Goal: Task Accomplishment & Management: Use online tool/utility

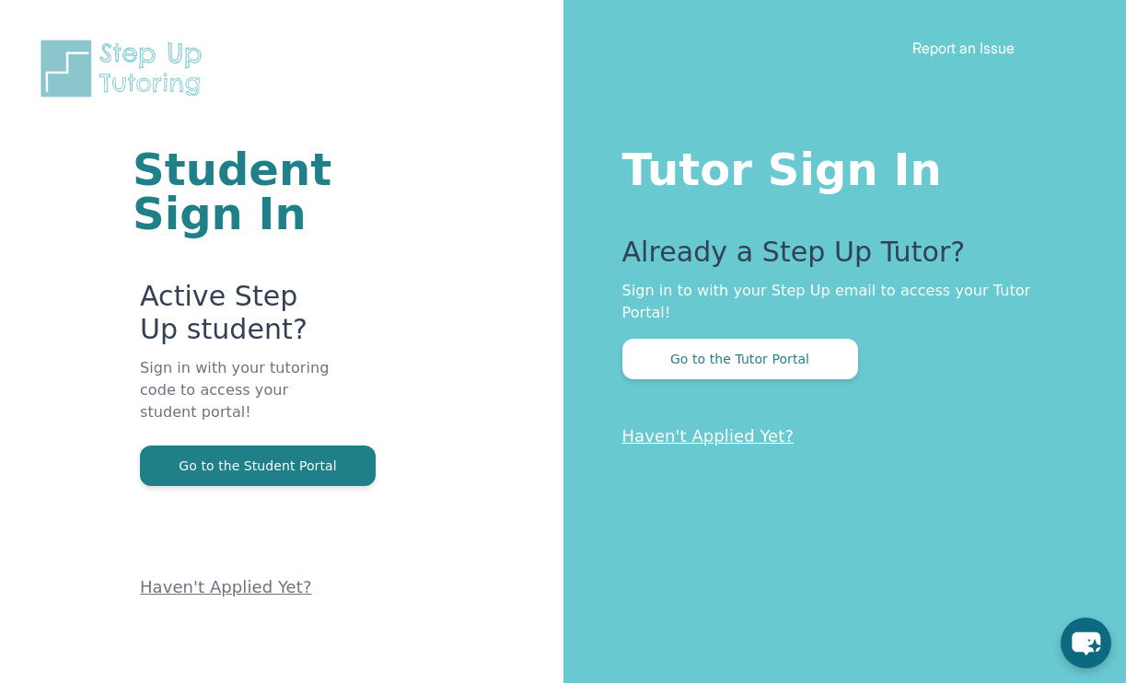
click at [773, 363] on div "Tutor Sign In Already a Step Up Tutor? Sign in to with your Step Up email to ac…" at bounding box center [844, 341] width 563 height 683
click at [756, 339] on button "Go to the Tutor Portal" at bounding box center [740, 359] width 236 height 41
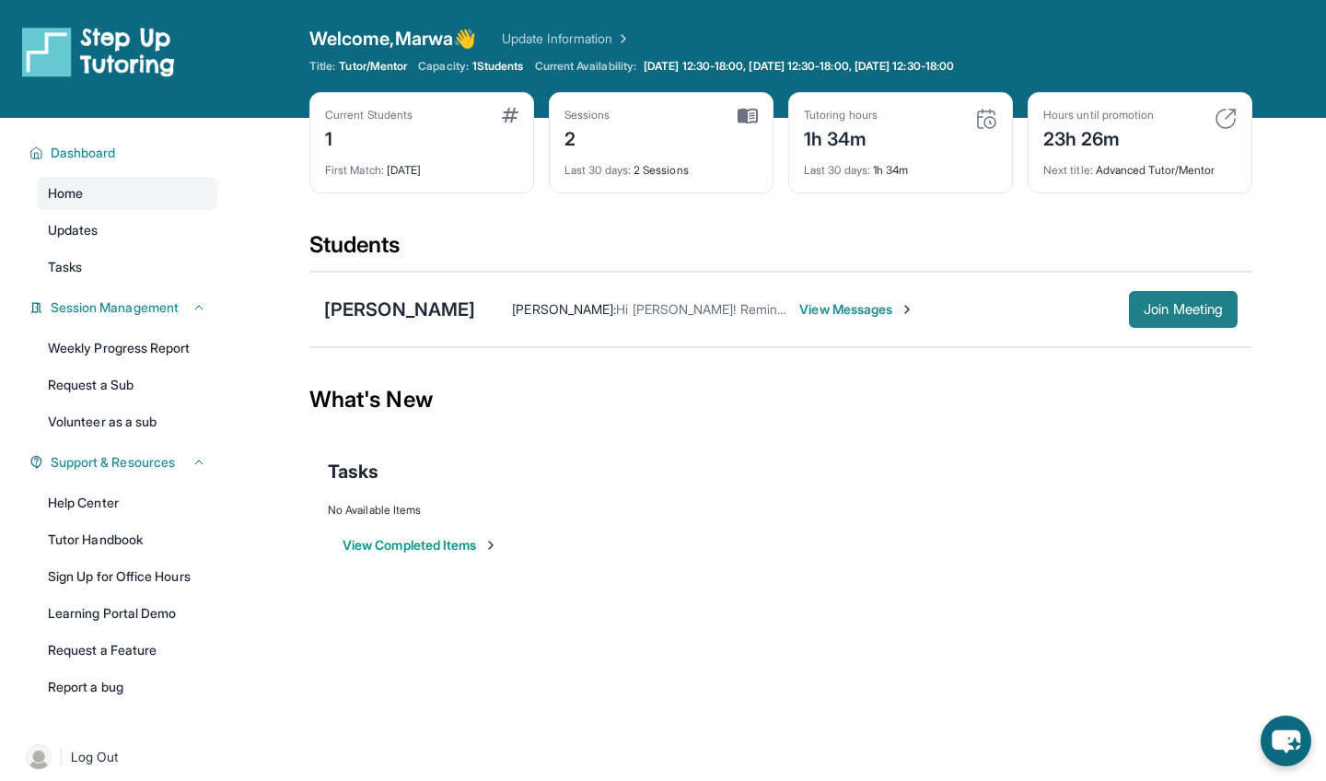
click at [1125, 312] on span "Join Meeting" at bounding box center [1183, 309] width 79 height 11
click at [1125, 304] on span "Join Meeting" at bounding box center [1183, 309] width 79 height 11
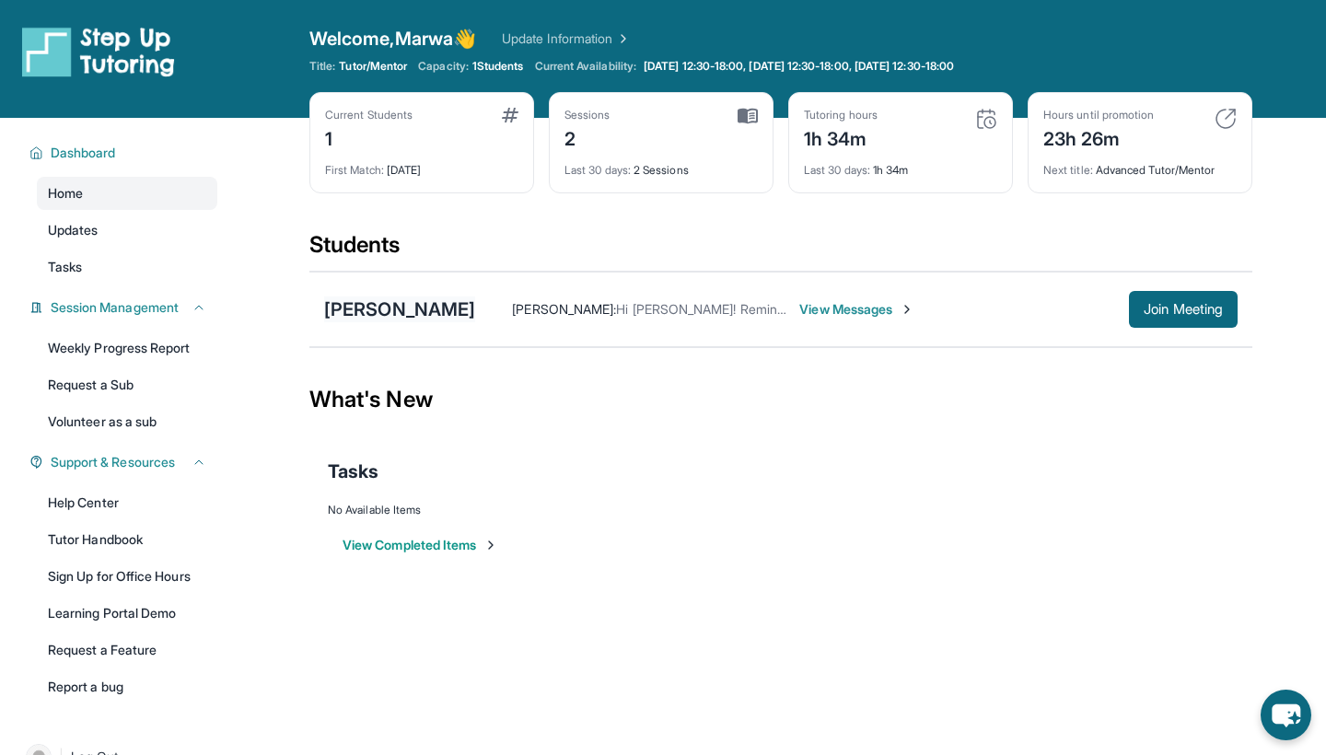
click at [454, 315] on div "[PERSON_NAME]" at bounding box center [399, 309] width 151 height 26
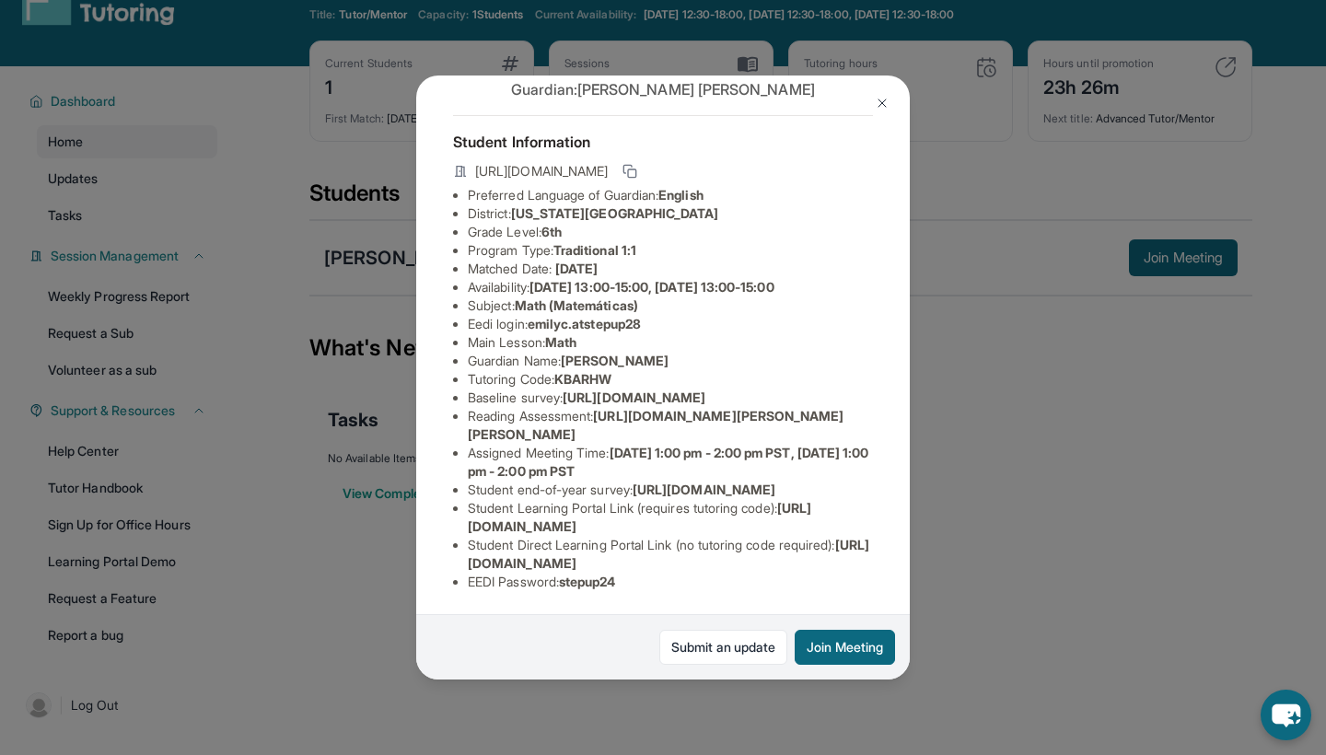
scroll to position [121, 0]
drag, startPoint x: 661, startPoint y: 266, endPoint x: 535, endPoint y: 262, distance: 126.2
click at [535, 315] on li "Eedi login : emilyc.atstepup28" at bounding box center [670, 324] width 405 height 18
copy li "emilyc.atstepup28"
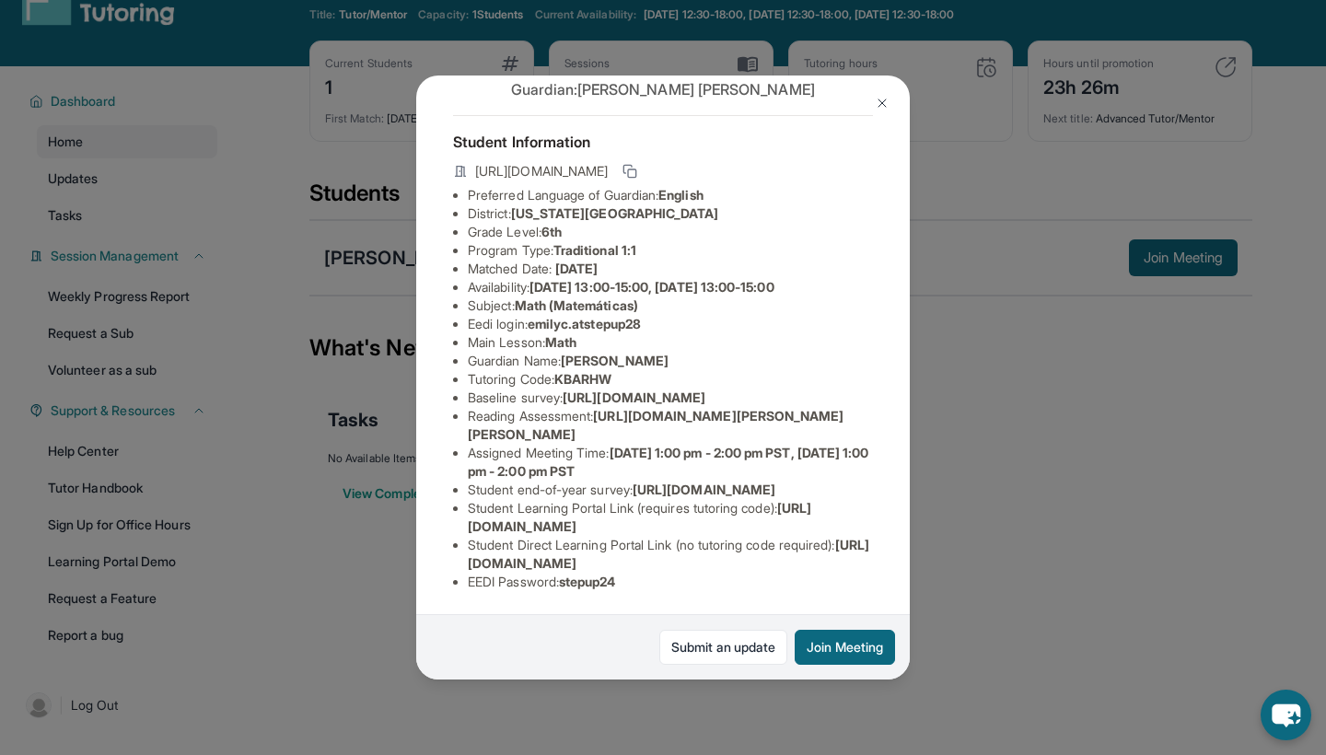
click at [616, 576] on span "stepup24" at bounding box center [587, 582] width 57 height 16
drag, startPoint x: 623, startPoint y: 581, endPoint x: 571, endPoint y: 584, distance: 52.6
click at [571, 584] on span "stepup24" at bounding box center [587, 582] width 57 height 16
drag, startPoint x: 629, startPoint y: 581, endPoint x: 570, endPoint y: 581, distance: 58.9
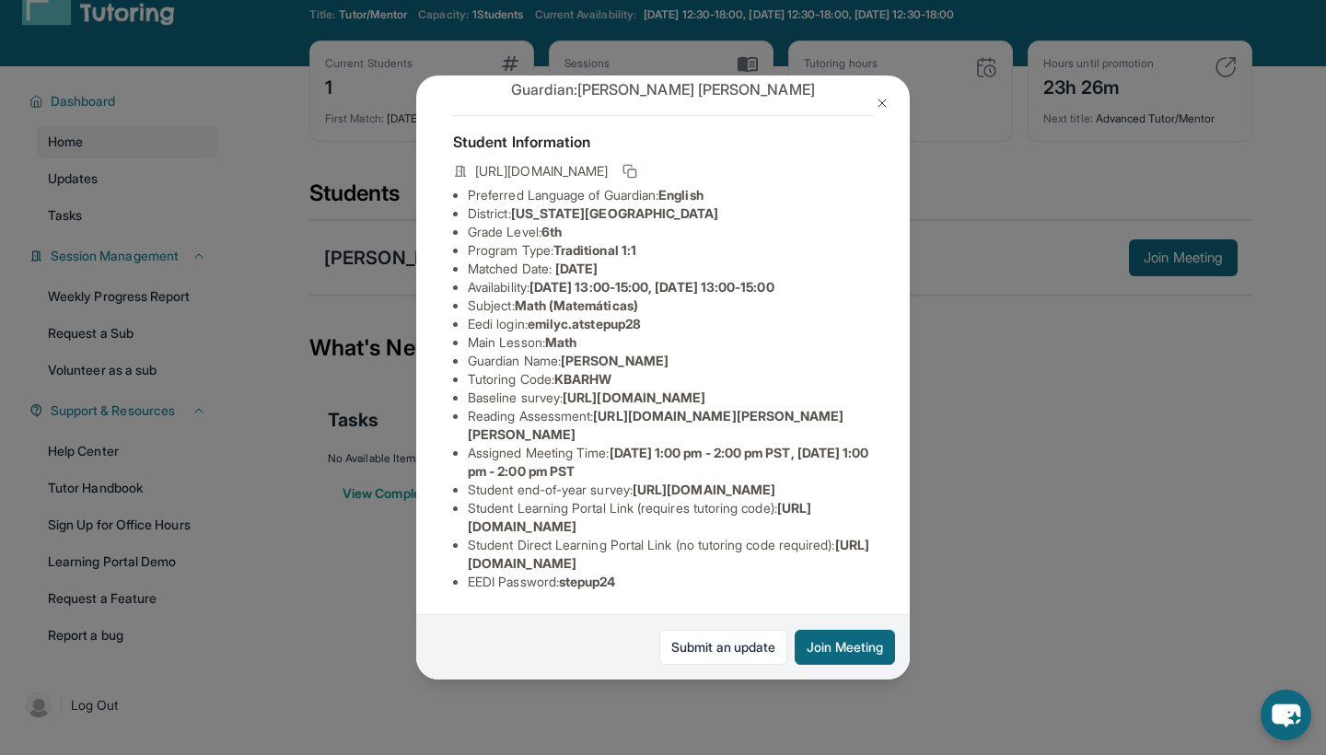
click at [570, 581] on li "EEDI Password : stepup24" at bounding box center [670, 582] width 405 height 18
copy li "stepup24"
click at [337, 344] on div "[PERSON_NAME] Guardian: [PERSON_NAME] Student Information [URL][DOMAIN_NAME] Pr…" at bounding box center [663, 377] width 1326 height 755
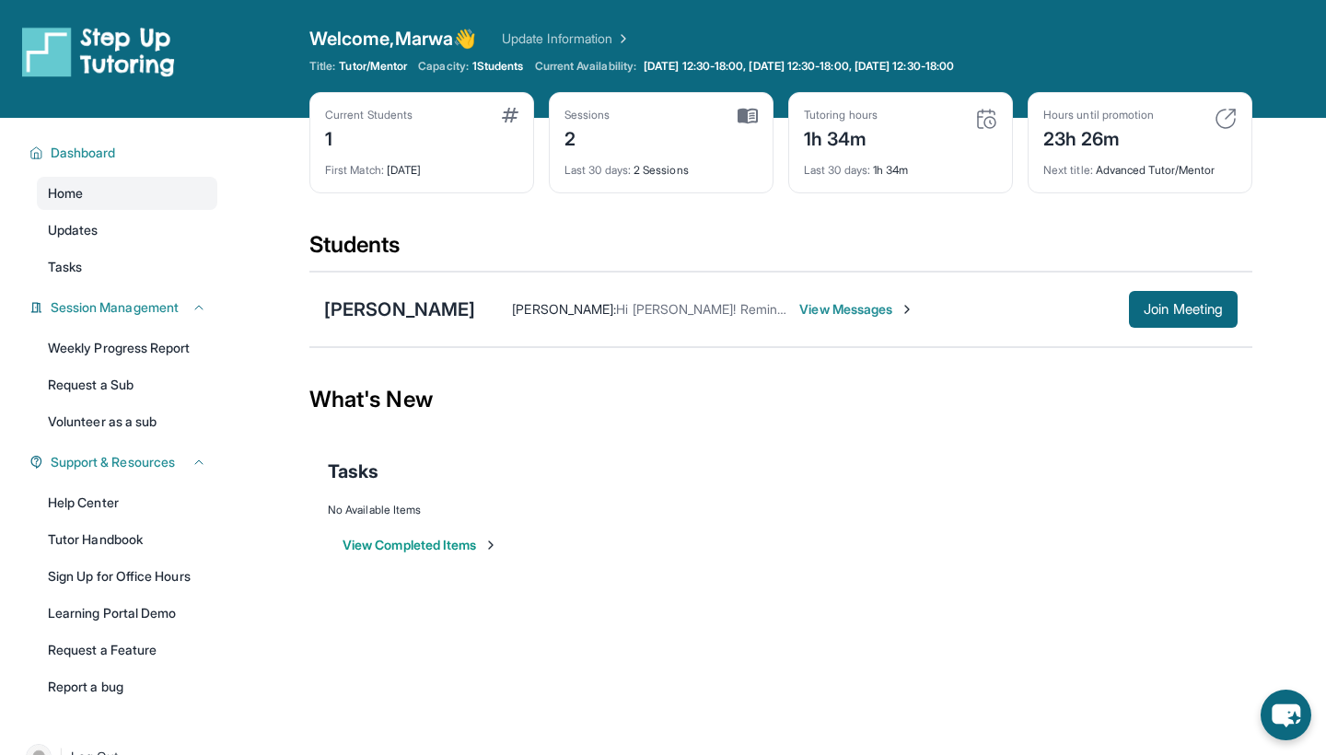
scroll to position [0, 0]
click at [110, 533] on link "Tutor Handbook" at bounding box center [127, 539] width 180 height 33
click at [389, 308] on div "[PERSON_NAME]" at bounding box center [399, 309] width 151 height 26
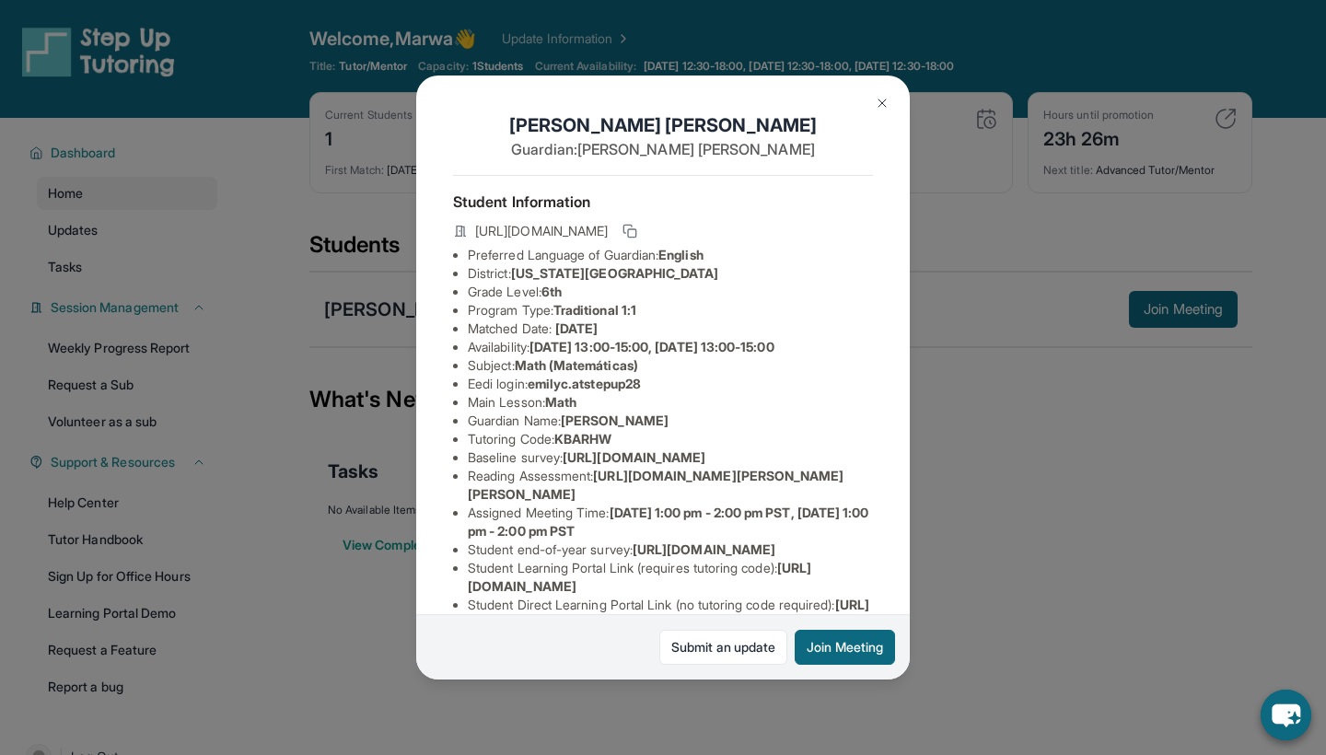
drag, startPoint x: 664, startPoint y: 382, endPoint x: 537, endPoint y: 383, distance: 127.1
click at [537, 383] on li "Eedi login : emilyc.atstepup28" at bounding box center [670, 384] width 405 height 18
copy li "emilyc.atstepup28"
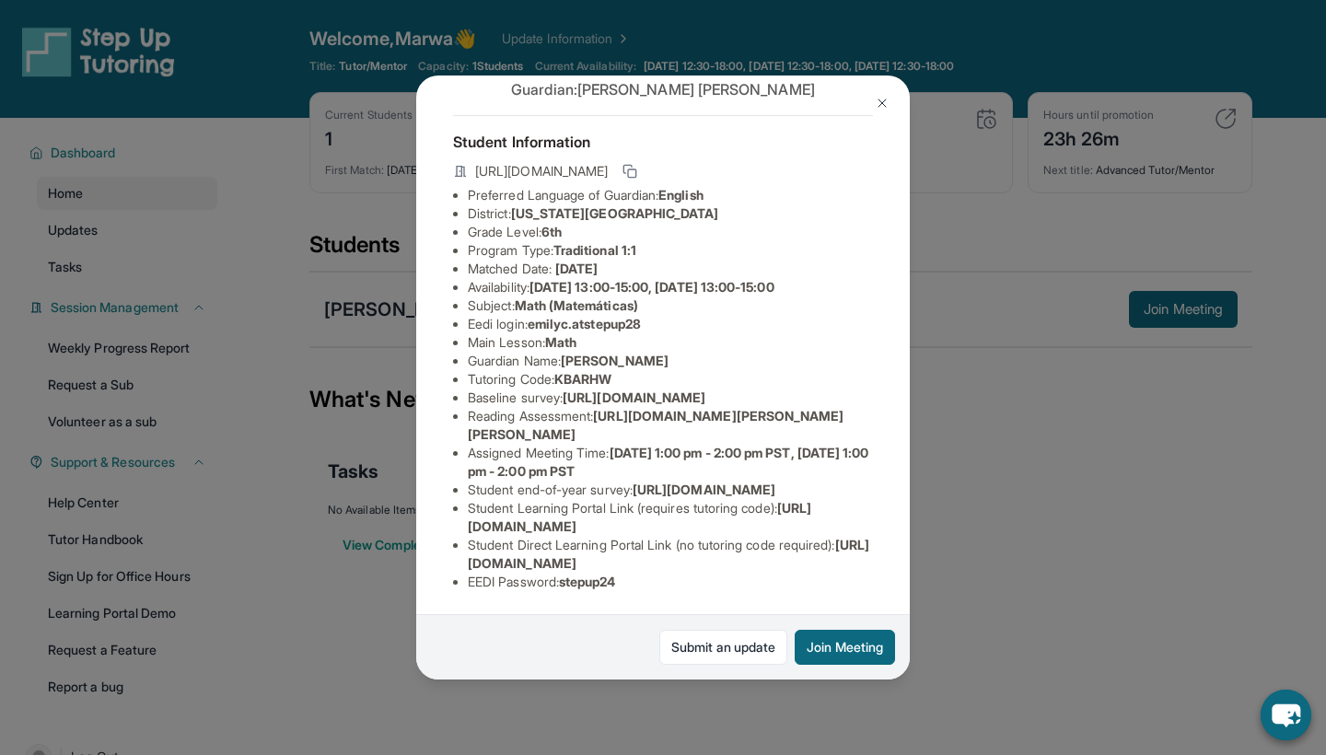
scroll to position [207, 0]
drag, startPoint x: 636, startPoint y: 586, endPoint x: 565, endPoint y: 587, distance: 70.9
click at [565, 587] on li "EEDI Password : stepup24" at bounding box center [670, 582] width 405 height 18
click at [638, 589] on li "EEDI Password : stepup24" at bounding box center [670, 582] width 405 height 18
drag, startPoint x: 634, startPoint y: 584, endPoint x: 569, endPoint y: 584, distance: 65.4
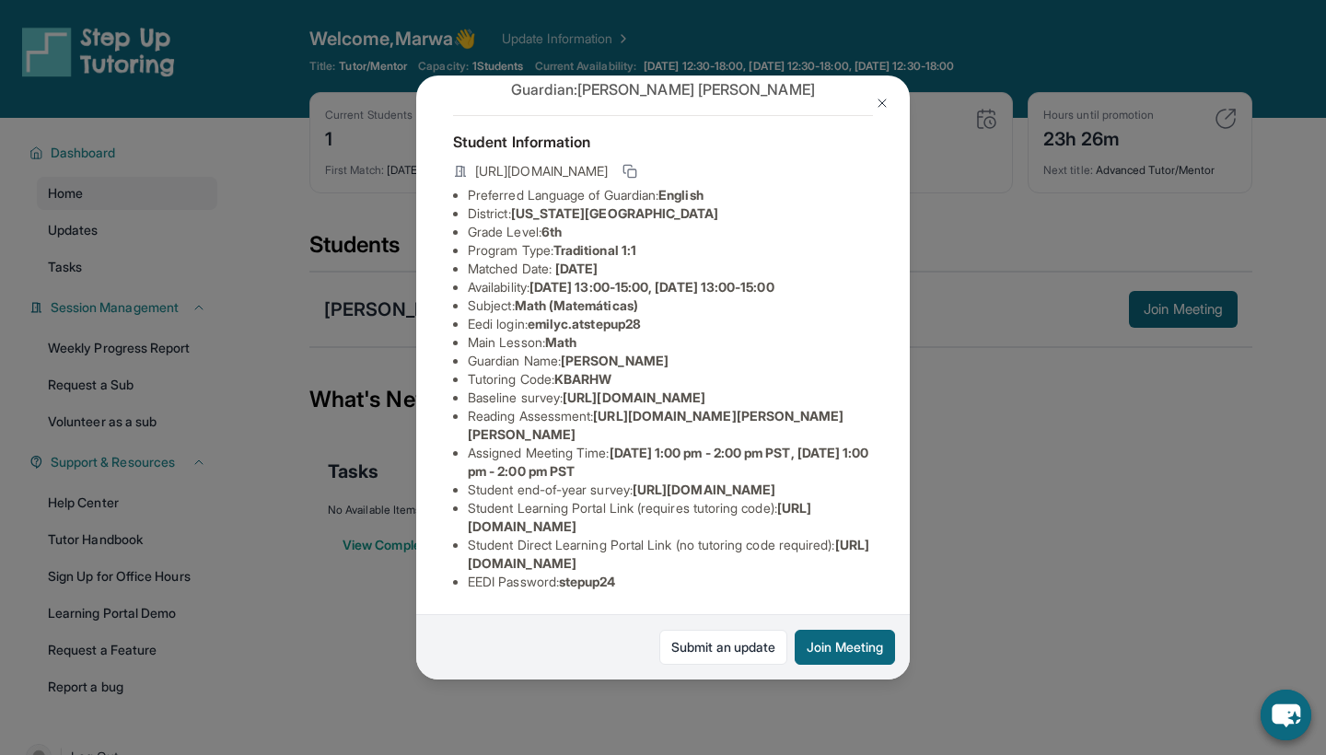
click at [569, 584] on li "EEDI Password : stepup24" at bounding box center [670, 582] width 405 height 18
copy li "stepup24"
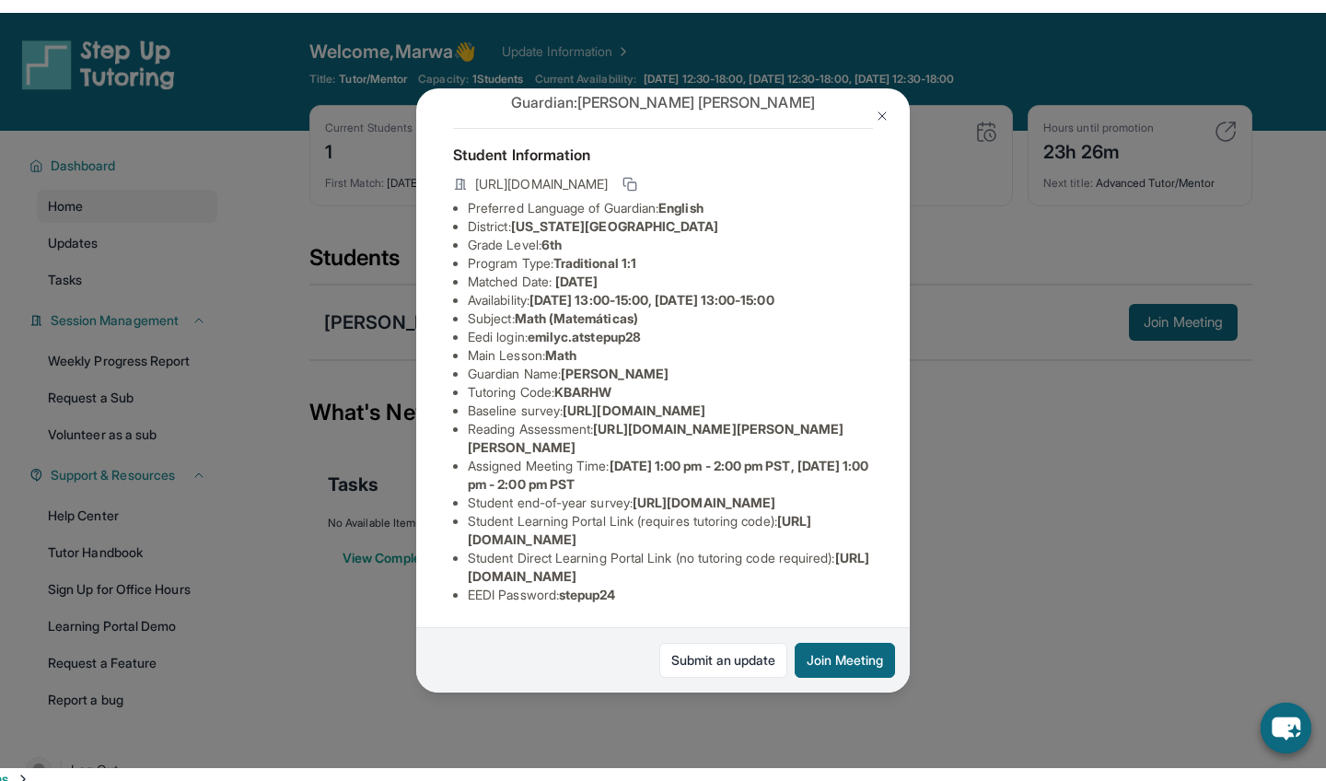
scroll to position [120, 0]
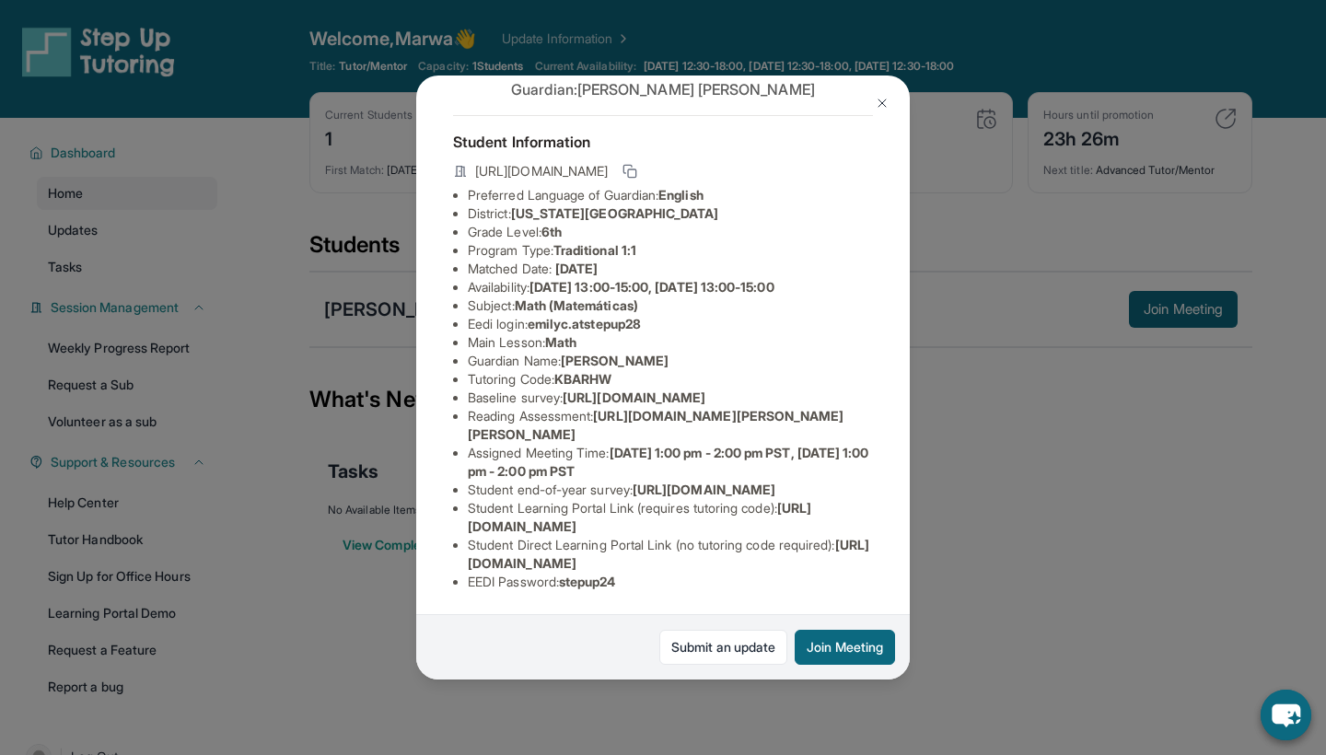
drag, startPoint x: 663, startPoint y: 258, endPoint x: 538, endPoint y: 261, distance: 125.3
click at [538, 315] on li "Eedi login : emilyc.atstepup28" at bounding box center [670, 324] width 405 height 18
copy li "emilyc.atstepup28"
